Goal: Information Seeking & Learning: Learn about a topic

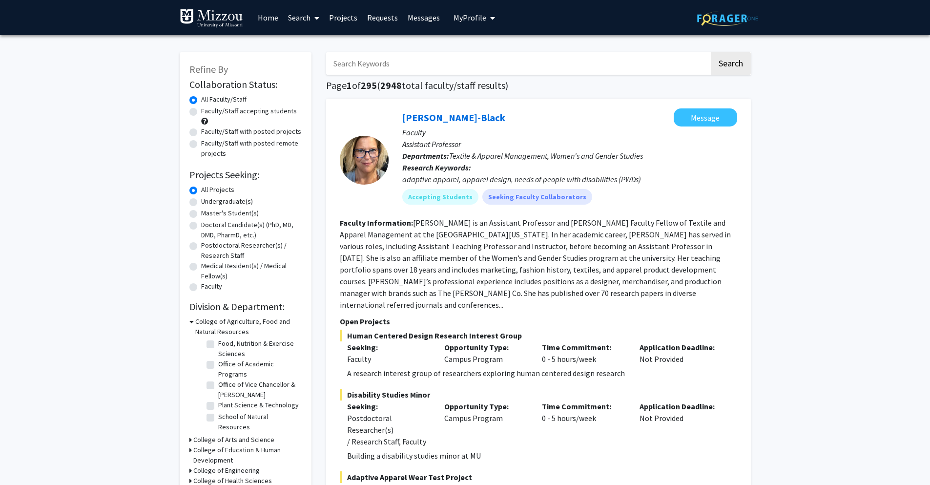
scroll to position [77, 0]
click at [191, 322] on icon at bounding box center [191, 321] width 4 height 10
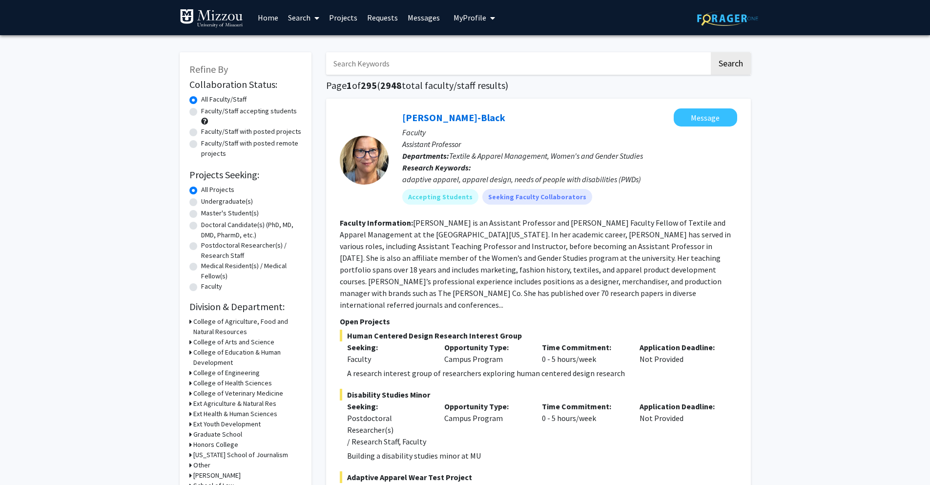
click at [191, 342] on div "College of Arts and Science" at bounding box center [245, 342] width 112 height 10
click at [189, 343] on icon at bounding box center [190, 342] width 2 height 10
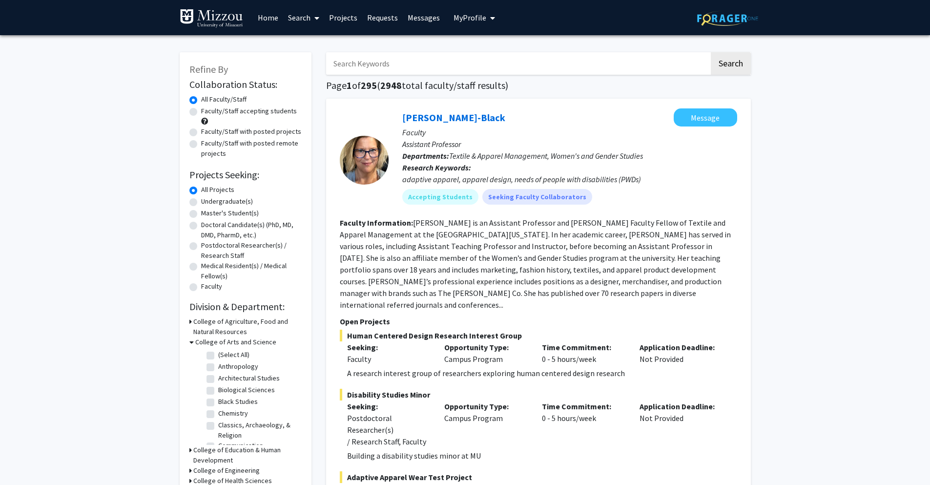
click at [218, 392] on label "Biological Sciences" at bounding box center [246, 390] width 57 height 10
click at [218, 391] on input "Biological Sciences" at bounding box center [221, 388] width 6 height 6
checkbox input "true"
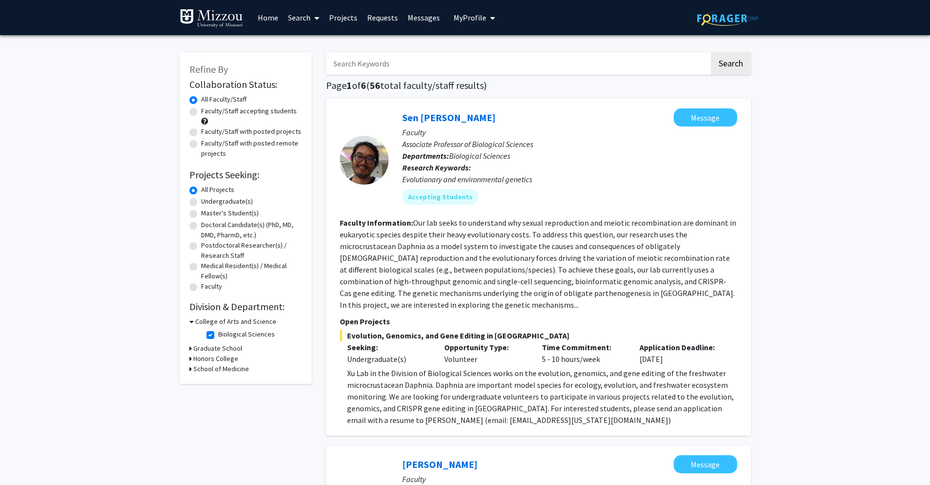
click at [201, 204] on label "Undergraduate(s)" at bounding box center [227, 201] width 52 height 10
click at [201, 203] on input "Undergraduate(s)" at bounding box center [204, 199] width 6 height 6
radio input "true"
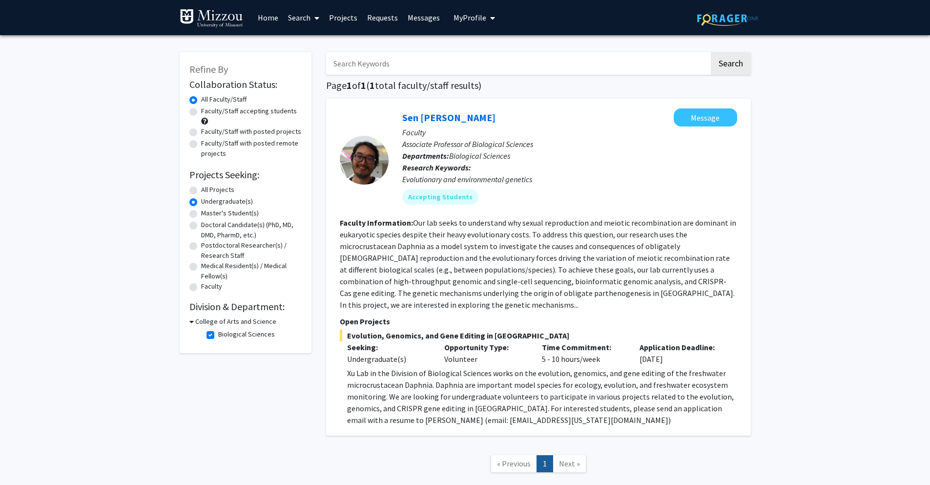
click at [218, 335] on label "Biological Sciences" at bounding box center [246, 334] width 57 height 10
click at [218, 335] on input "Biological Sciences" at bounding box center [221, 332] width 6 height 6
checkbox input "false"
